Goal: Browse casually

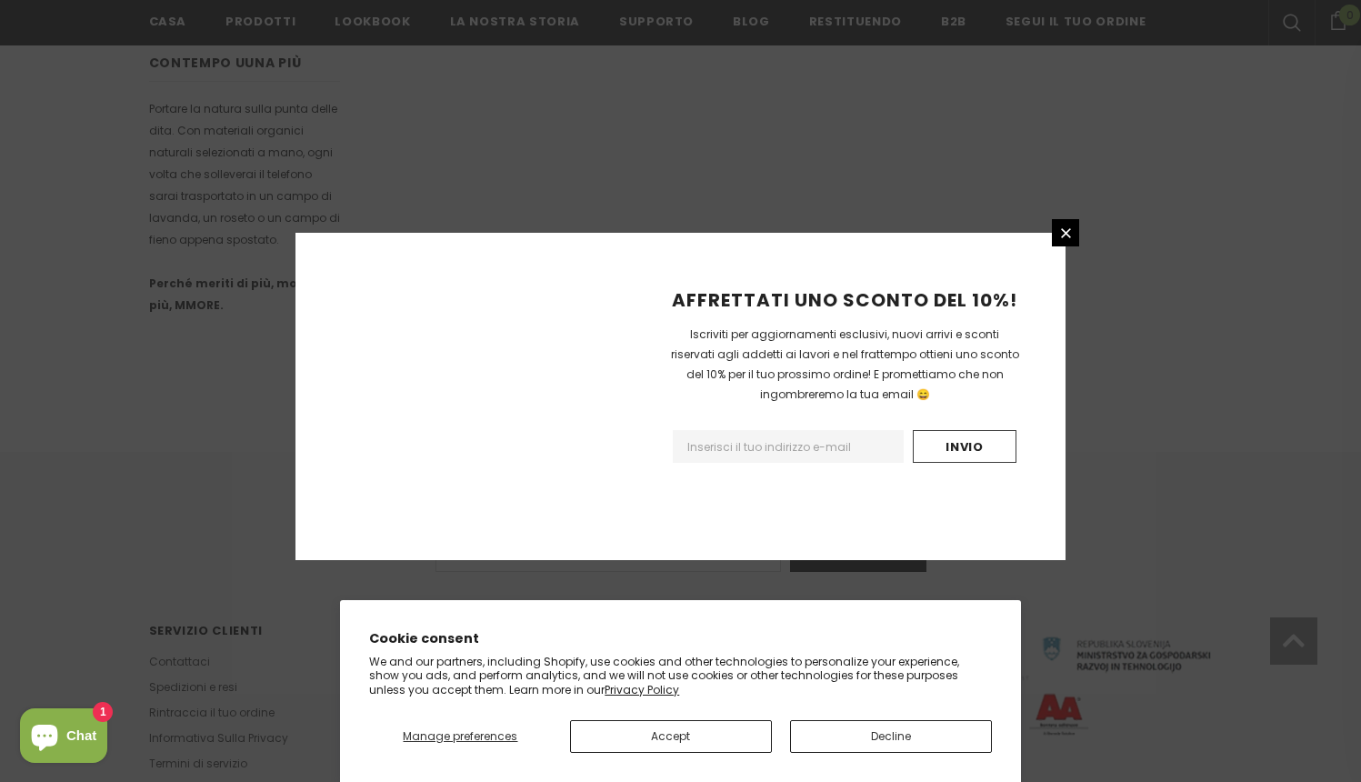
scroll to position [1082, 0]
